Goal: Information Seeking & Learning: Learn about a topic

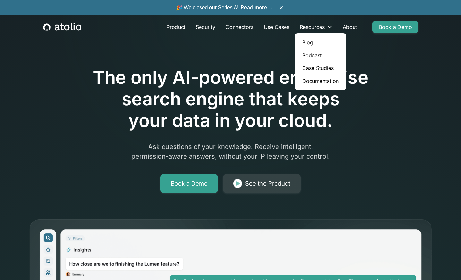
click at [306, 40] on link "Blog" at bounding box center [320, 42] width 47 height 13
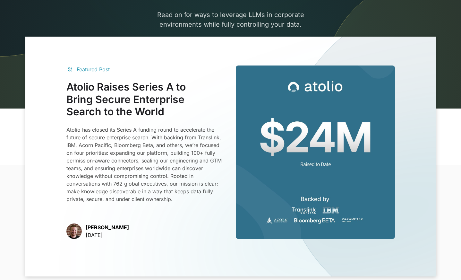
click at [279, 133] on img at bounding box center [315, 151] width 159 height 173
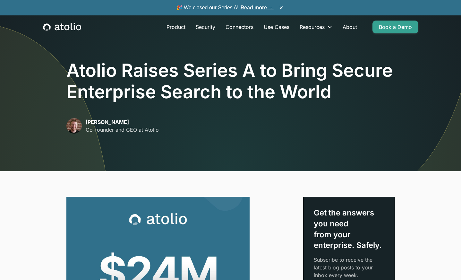
click at [66, 27] on icon "home" at bounding box center [62, 27] width 38 height 8
